Goal: Task Accomplishment & Management: Use online tool/utility

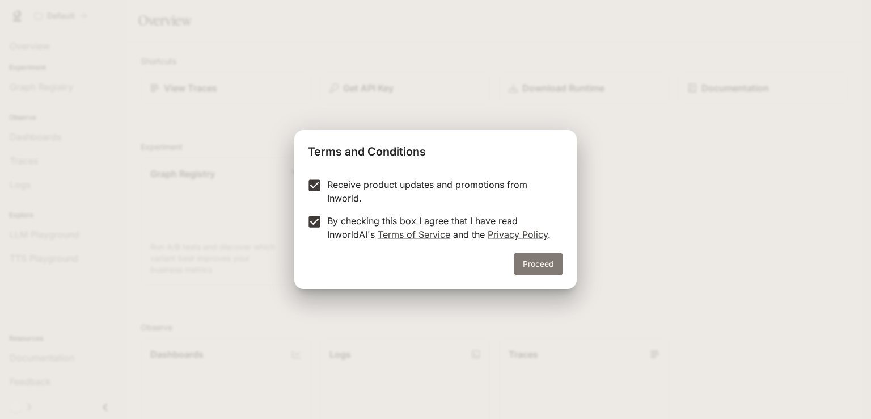
click at [561, 260] on button "Proceed" at bounding box center [538, 263] width 49 height 23
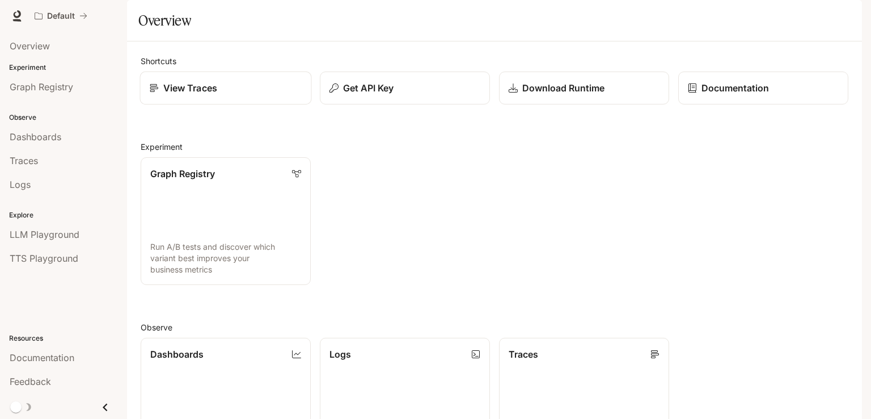
click at [243, 95] on div "View Traces" at bounding box center [226, 88] width 153 height 14
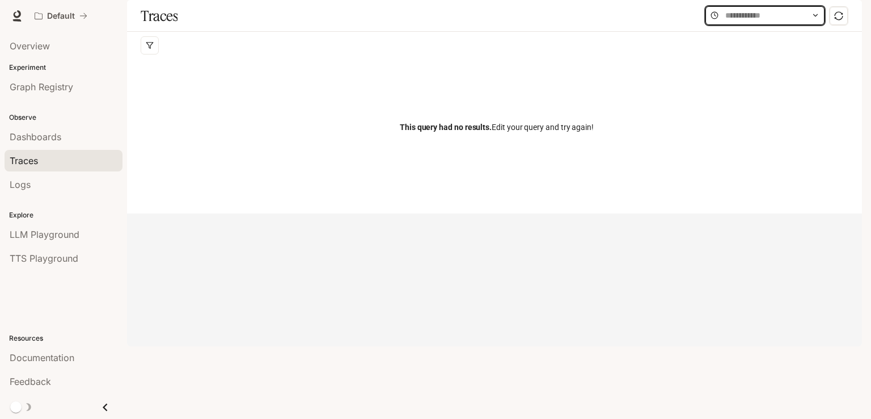
click at [762, 22] on input "text" at bounding box center [765, 15] width 79 height 12
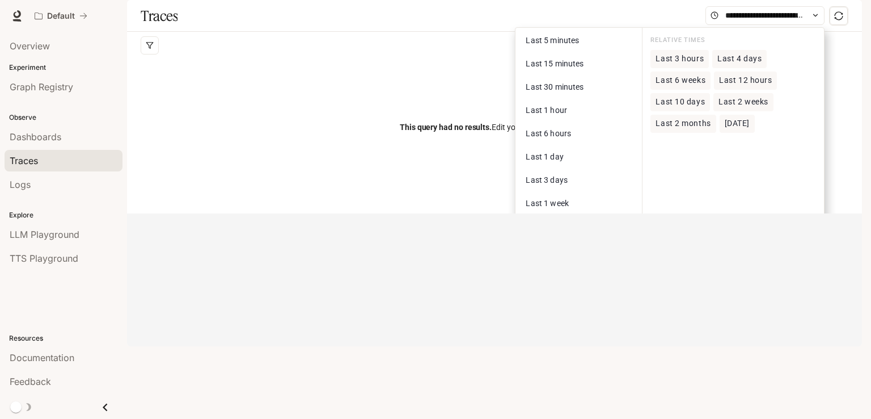
click at [467, 134] on div "This query had no results. Edit your query and try again!" at bounding box center [497, 127] width 712 height 136
